Goal: Manage account settings

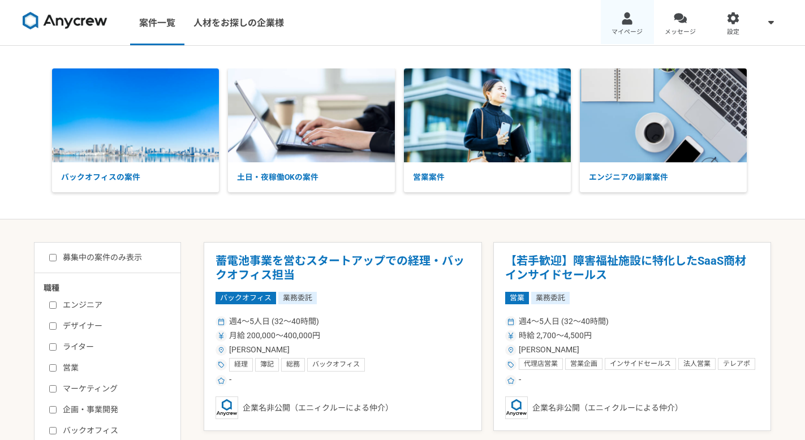
click at [620, 38] on link "マイページ" at bounding box center [627, 22] width 53 height 45
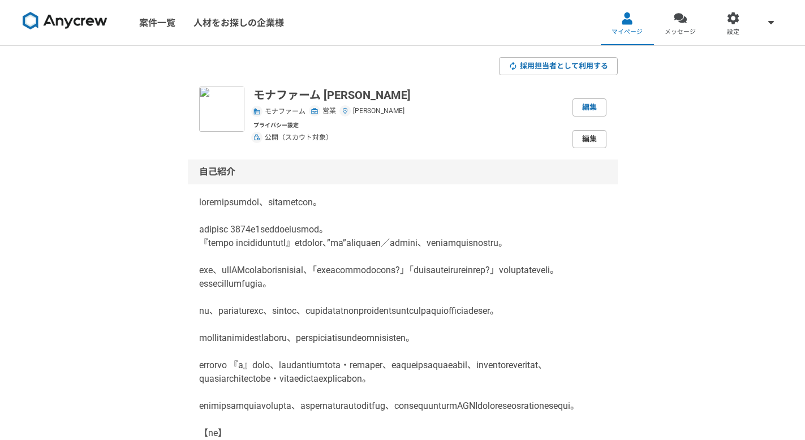
click at [601, 136] on link "編集" at bounding box center [589, 139] width 34 height 18
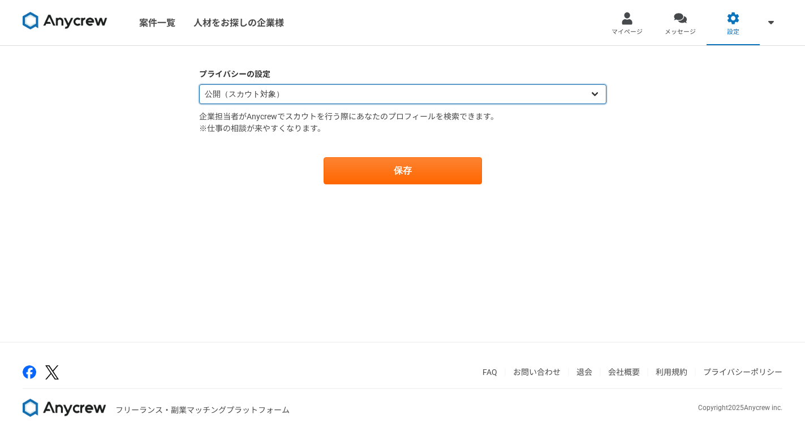
click at [580, 94] on select "公開（スカウト対象） 非公開（スカウト対象外）" at bounding box center [402, 94] width 407 height 20
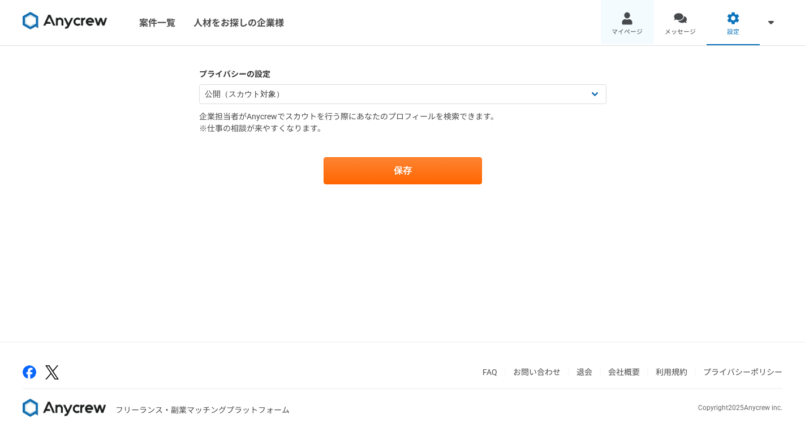
click at [618, 25] on link "マイページ" at bounding box center [627, 22] width 53 height 45
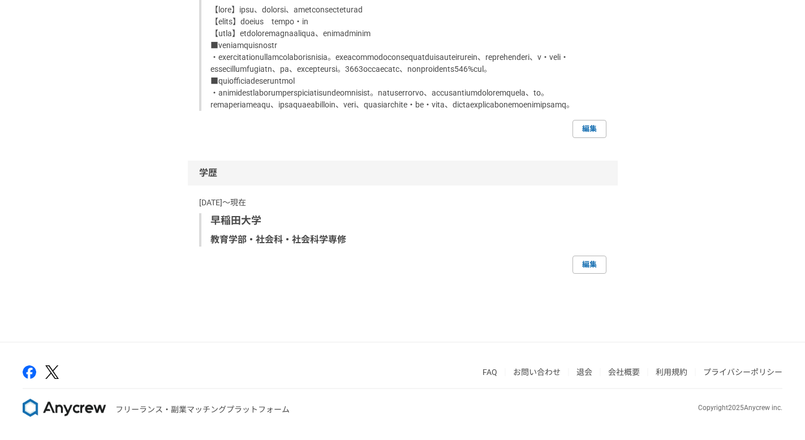
scroll to position [3514, 0]
